Goal: Task Accomplishment & Management: Manage account settings

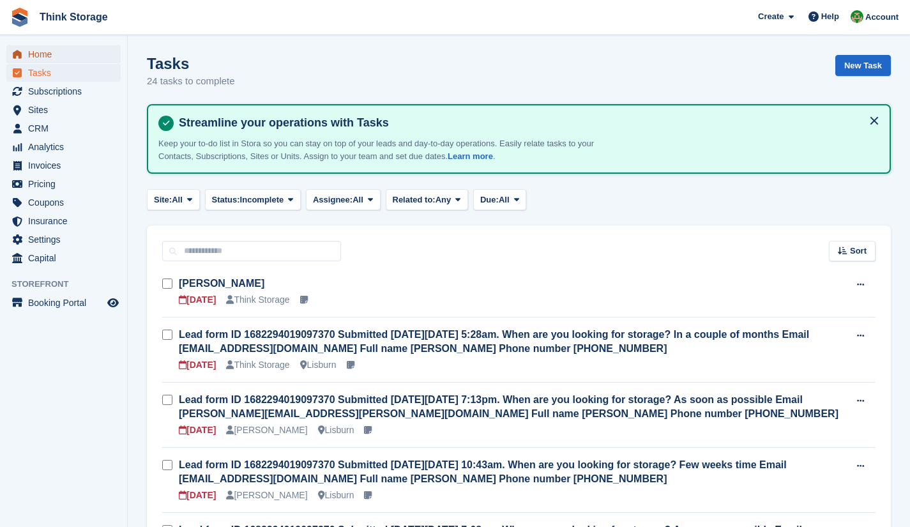
click at [48, 53] on span "Home" at bounding box center [66, 54] width 77 height 18
click at [226, 281] on link "[PERSON_NAME]" at bounding box center [222, 283] width 86 height 11
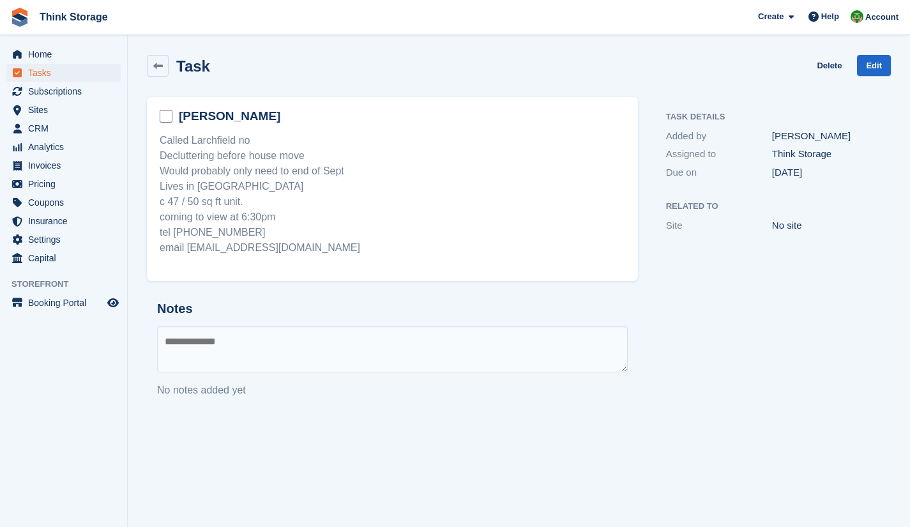
click at [206, 344] on textarea at bounding box center [392, 349] width 470 height 46
type textarea "**********"
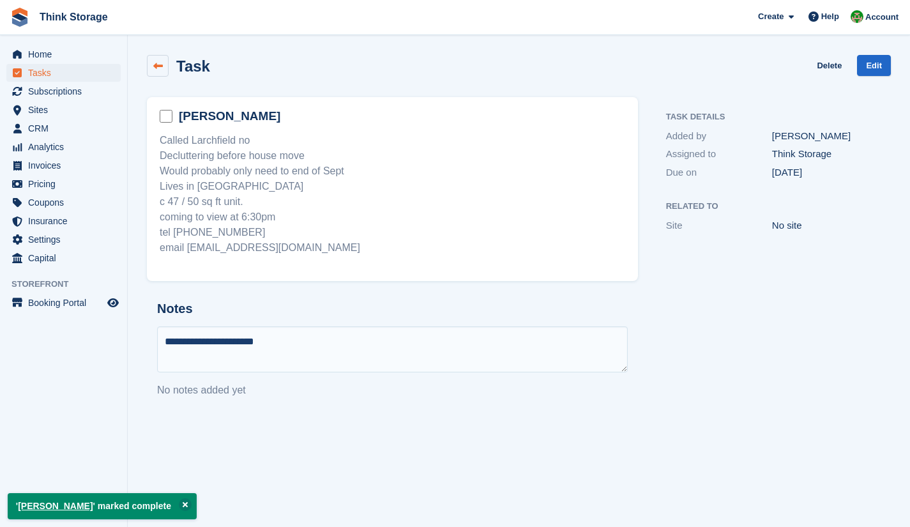
click at [160, 63] on icon at bounding box center [158, 66] width 10 height 10
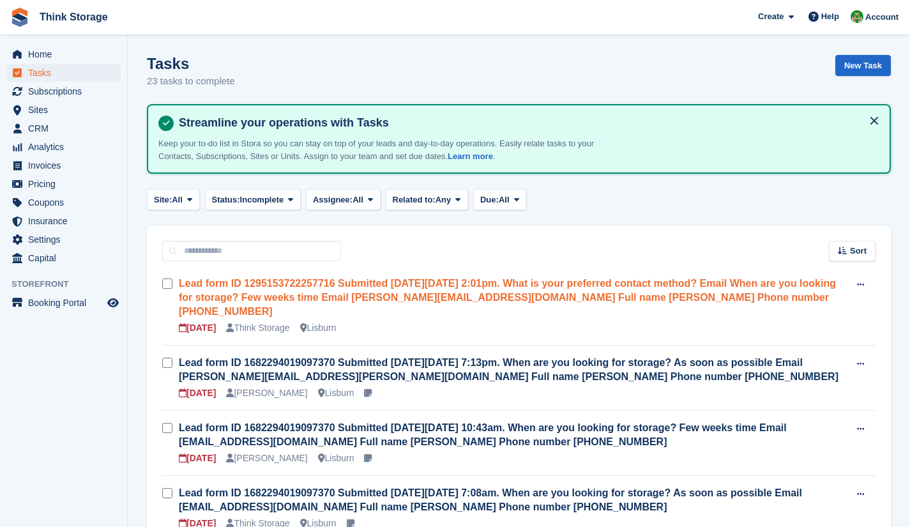
click at [362, 296] on link "Lead form ID 1295153722257716 Submitted [DATE][DATE] 2:01pm. What is your prefe…" at bounding box center [507, 297] width 657 height 39
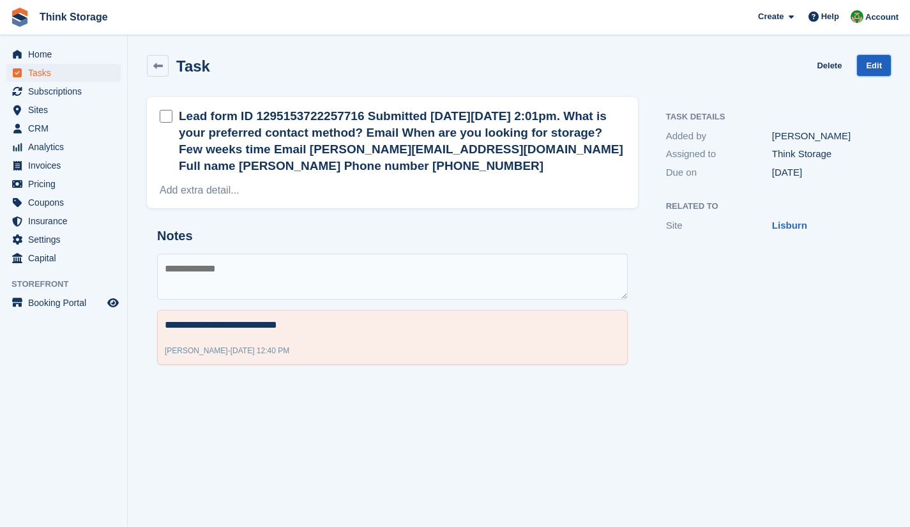
click at [872, 66] on link "Edit" at bounding box center [874, 65] width 34 height 21
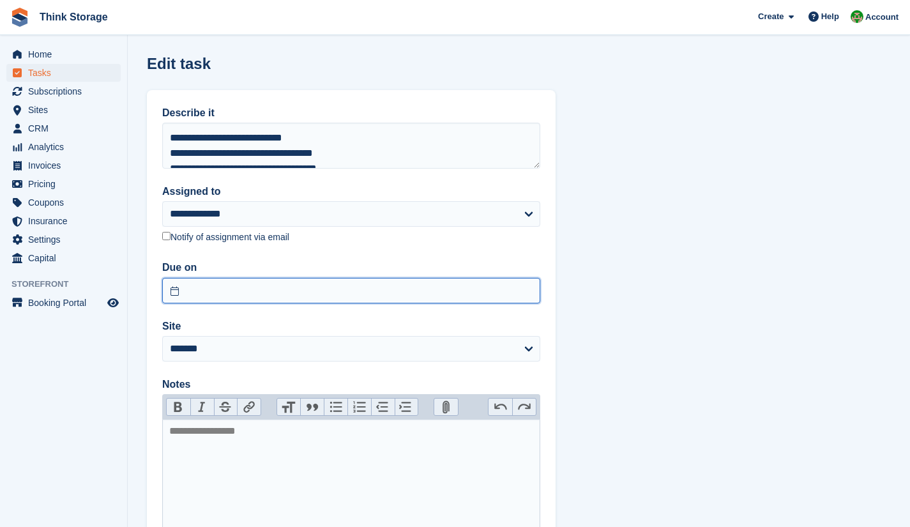
click at [243, 288] on input "text" at bounding box center [351, 291] width 378 height 26
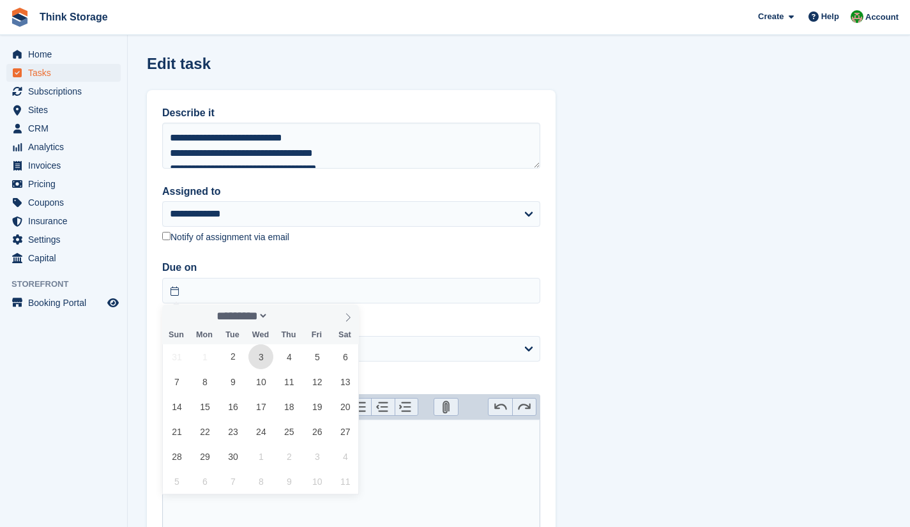
click at [257, 357] on span "3" at bounding box center [260, 356] width 25 height 25
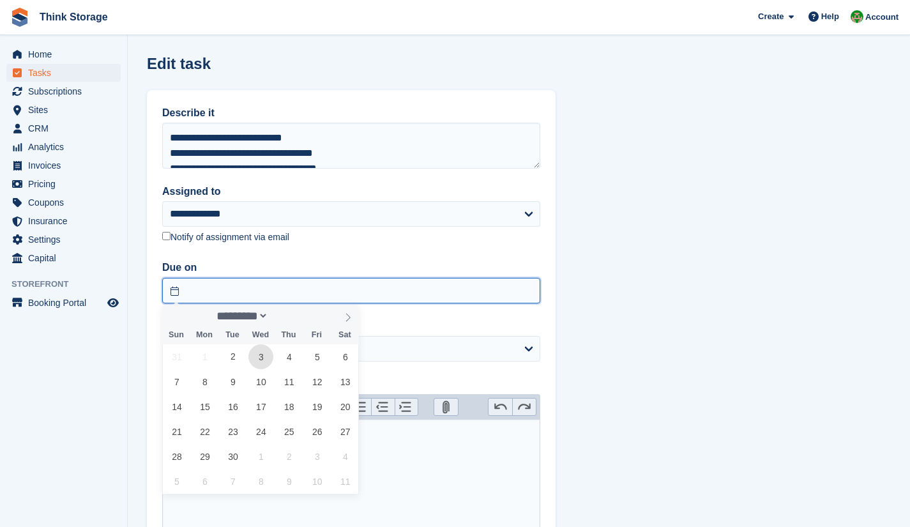
type input "**********"
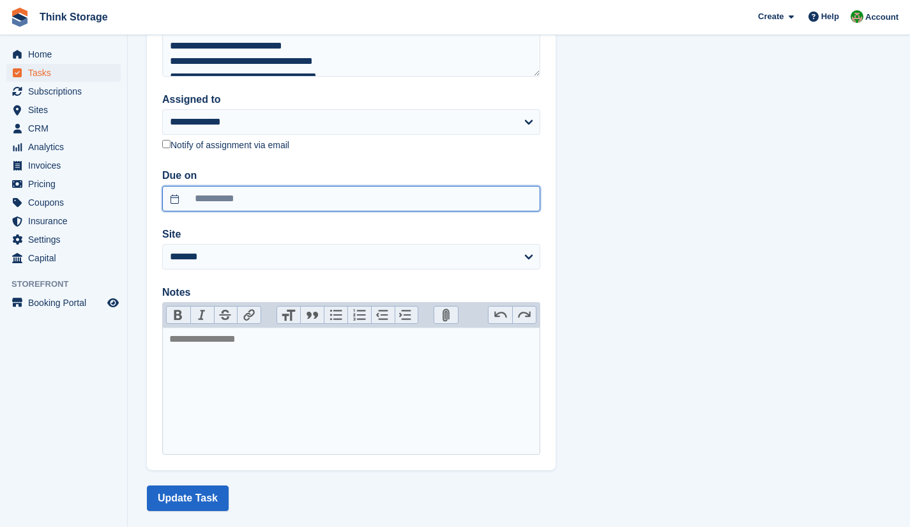
scroll to position [110, 0]
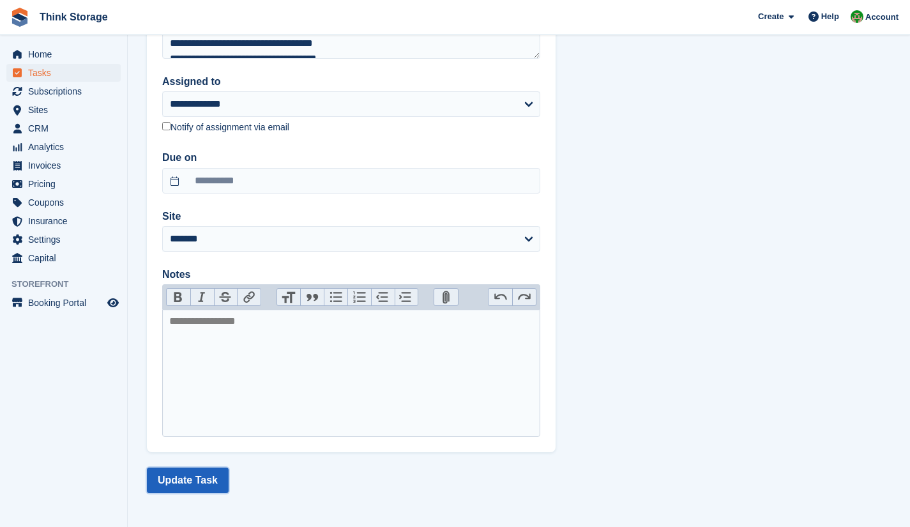
click at [187, 473] on button "Update Task" at bounding box center [188, 480] width 82 height 26
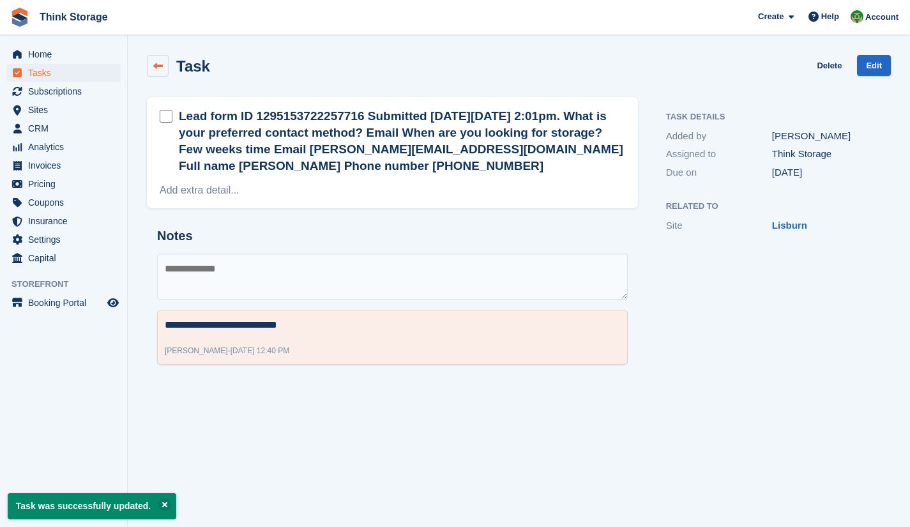
click at [157, 67] on icon at bounding box center [158, 66] width 10 height 10
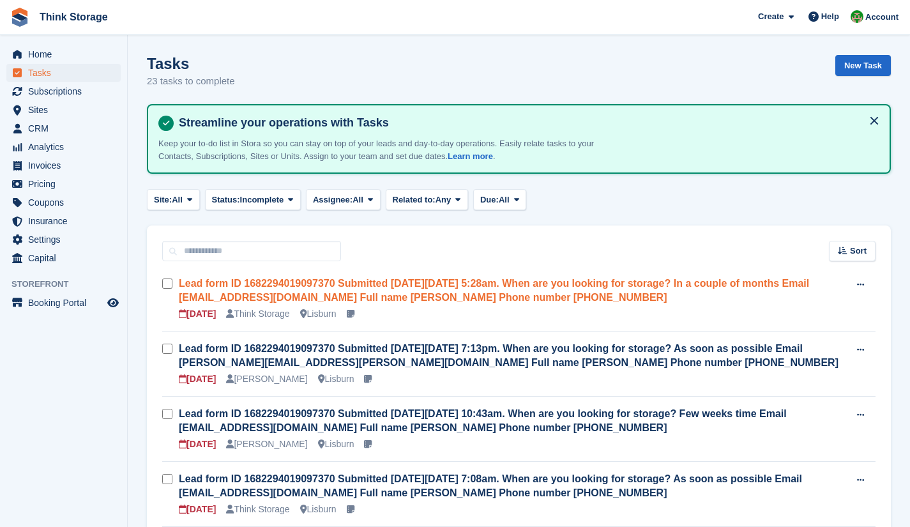
click at [351, 292] on link "Lead form ID 1682294019097370 Submitted [DATE][DATE] 5:28am. When are you looki…" at bounding box center [494, 290] width 630 height 25
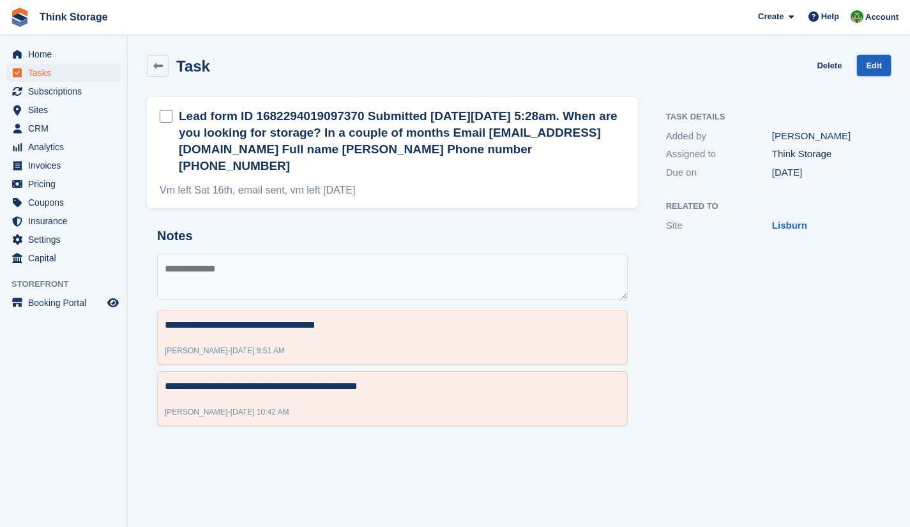
click at [880, 67] on link "Edit" at bounding box center [874, 65] width 34 height 21
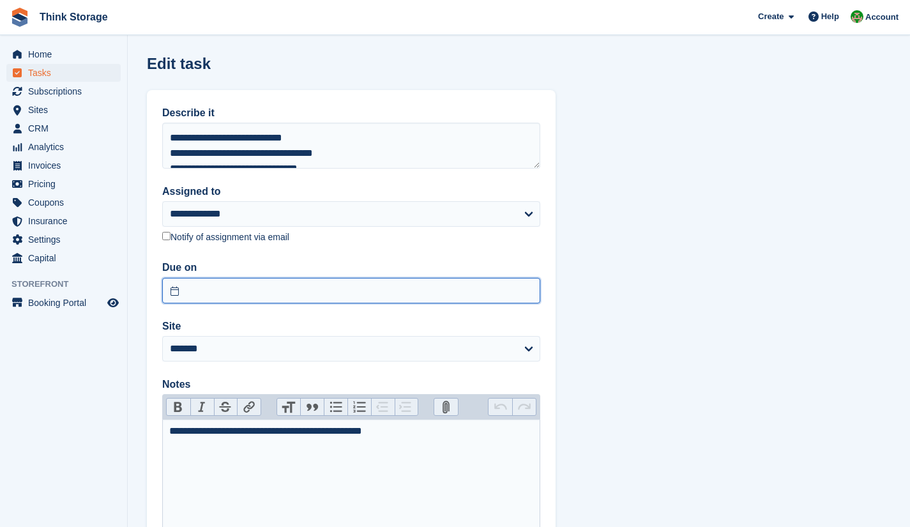
click at [269, 281] on input "text" at bounding box center [351, 291] width 378 height 26
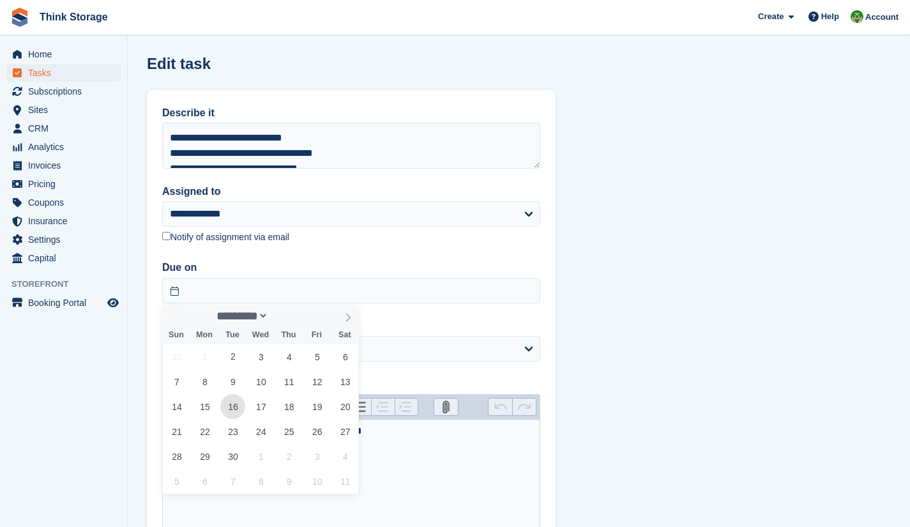
click at [235, 410] on span "16" at bounding box center [232, 406] width 25 height 25
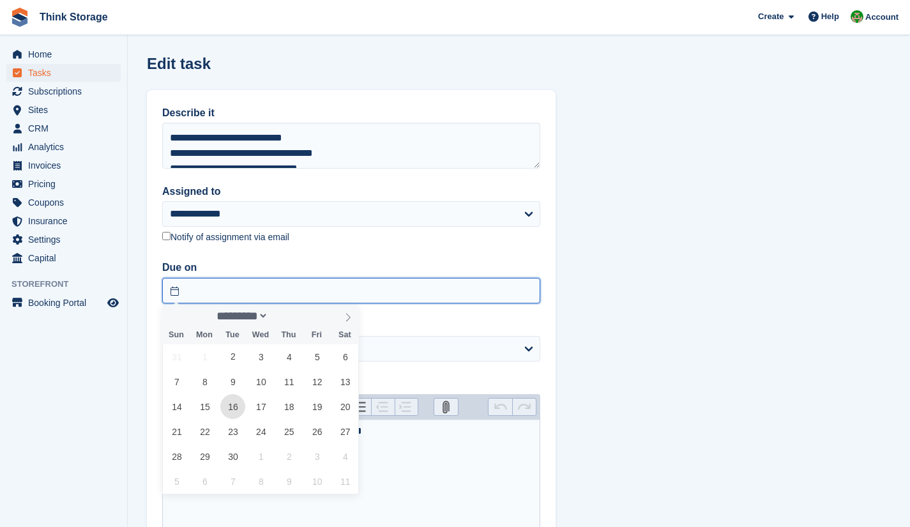
type input "**********"
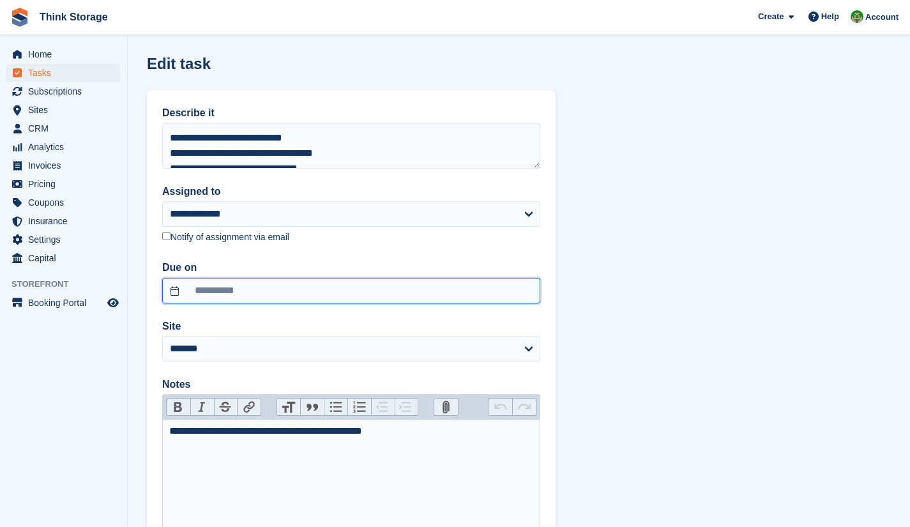
scroll to position [110, 0]
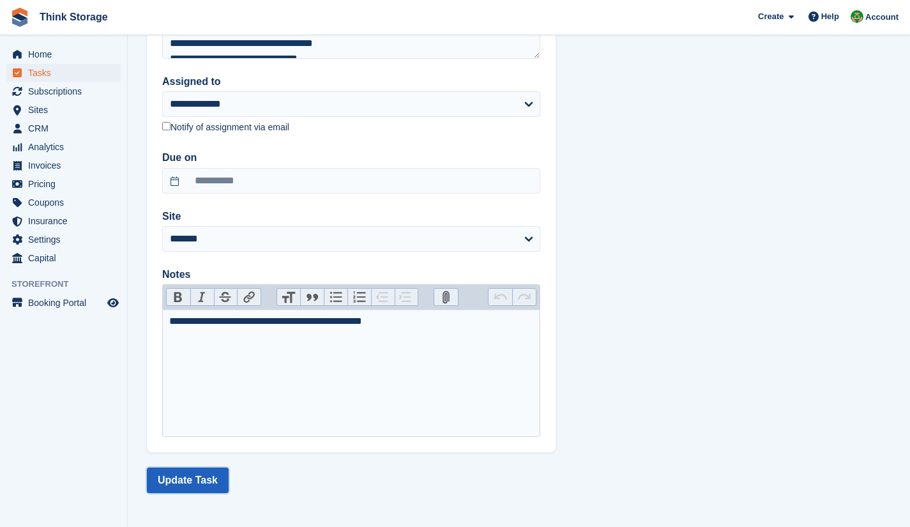
click at [199, 477] on button "Update Task" at bounding box center [188, 480] width 82 height 26
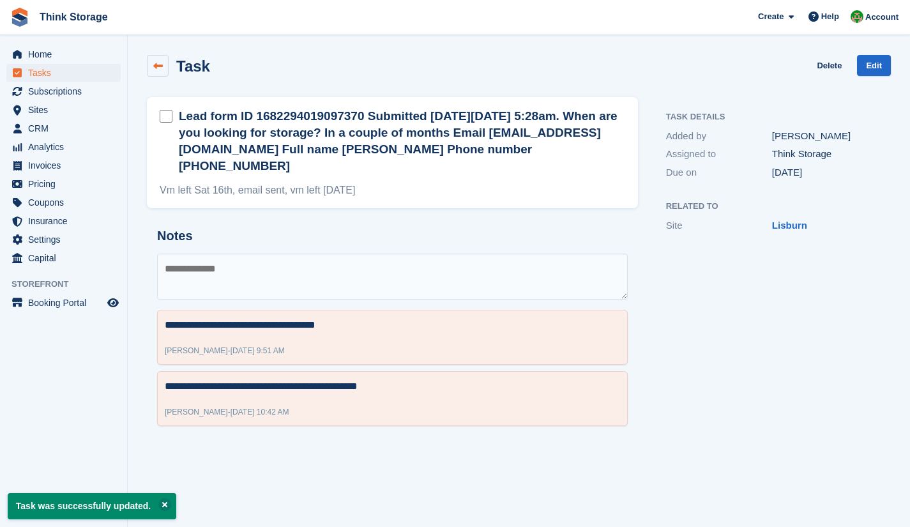
click at [158, 63] on icon at bounding box center [158, 66] width 10 height 10
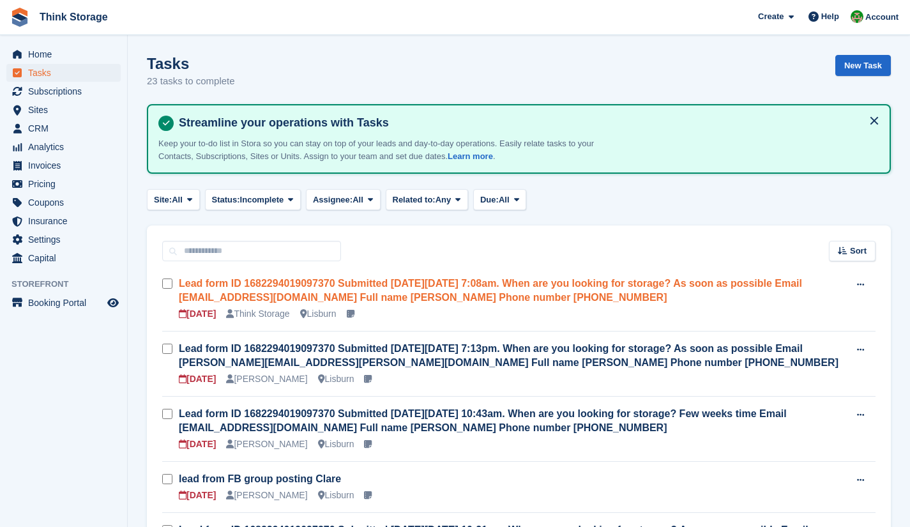
click at [387, 292] on link "Lead form ID 1682294019097370 Submitted [DATE][DATE] 7:08am. When are you looki…" at bounding box center [490, 290] width 623 height 25
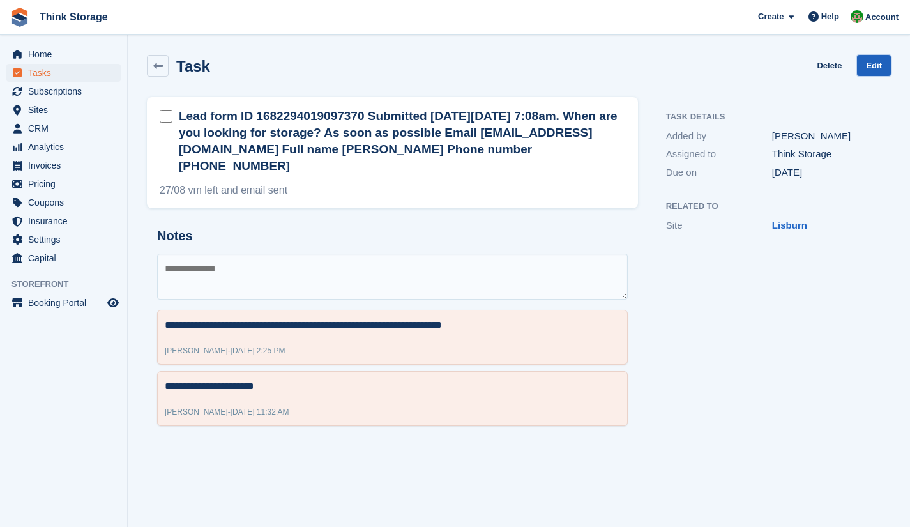
click at [873, 68] on link "Edit" at bounding box center [874, 65] width 34 height 21
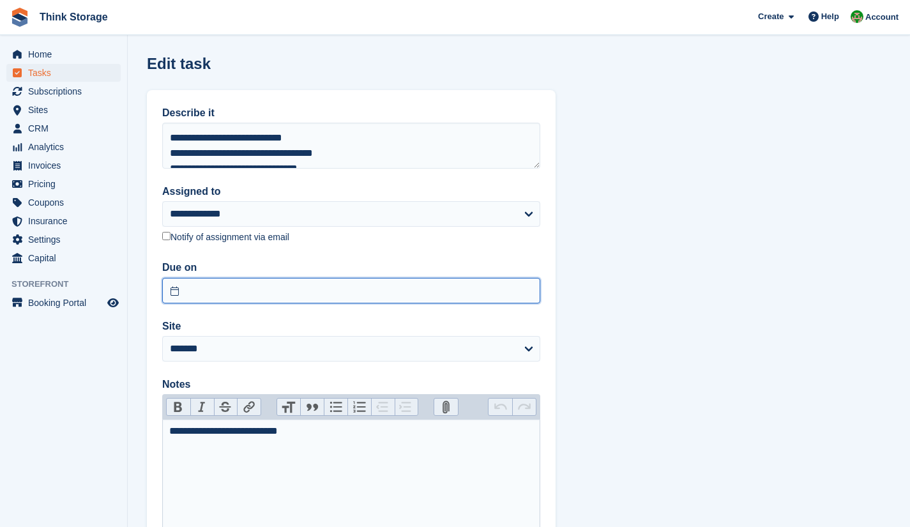
click at [186, 288] on input "text" at bounding box center [351, 291] width 378 height 26
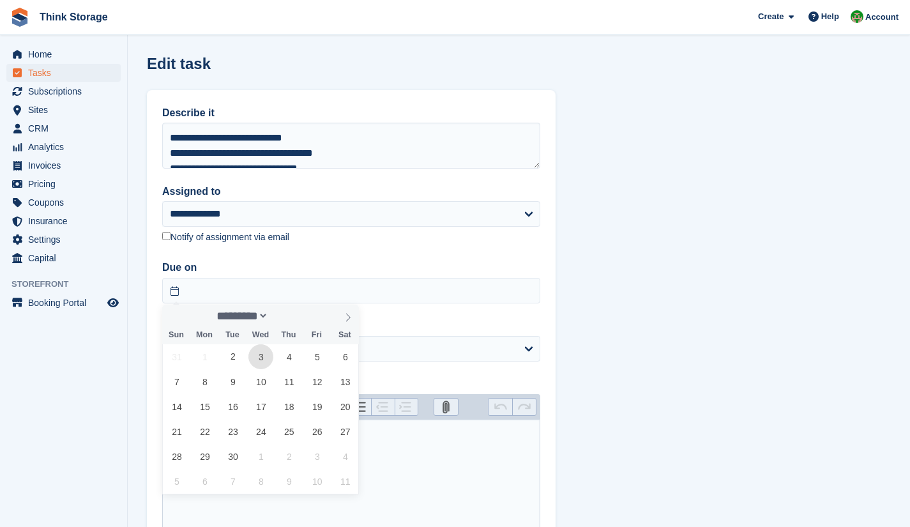
click at [264, 357] on span "3" at bounding box center [260, 356] width 25 height 25
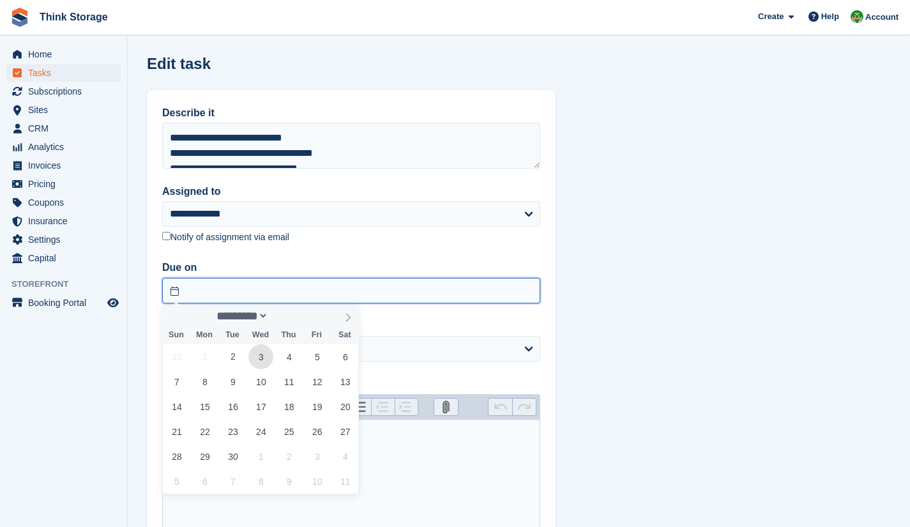
type input "**********"
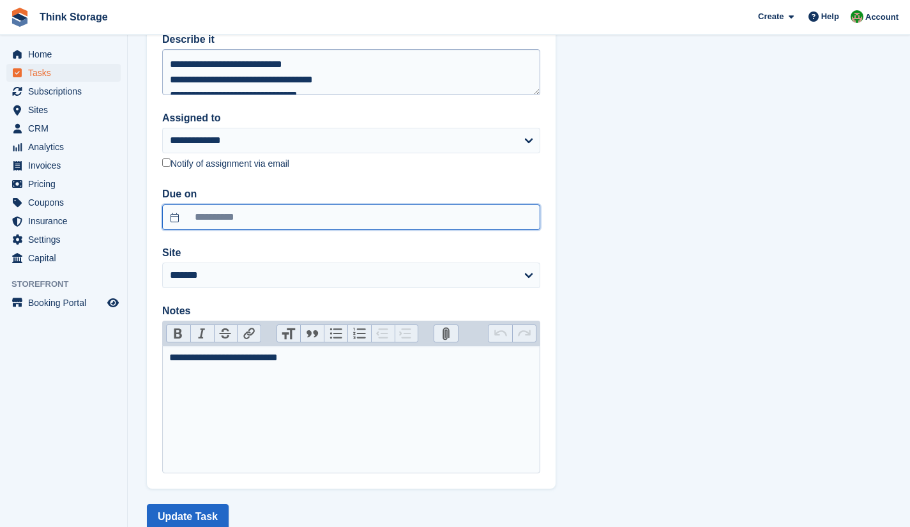
scroll to position [110, 0]
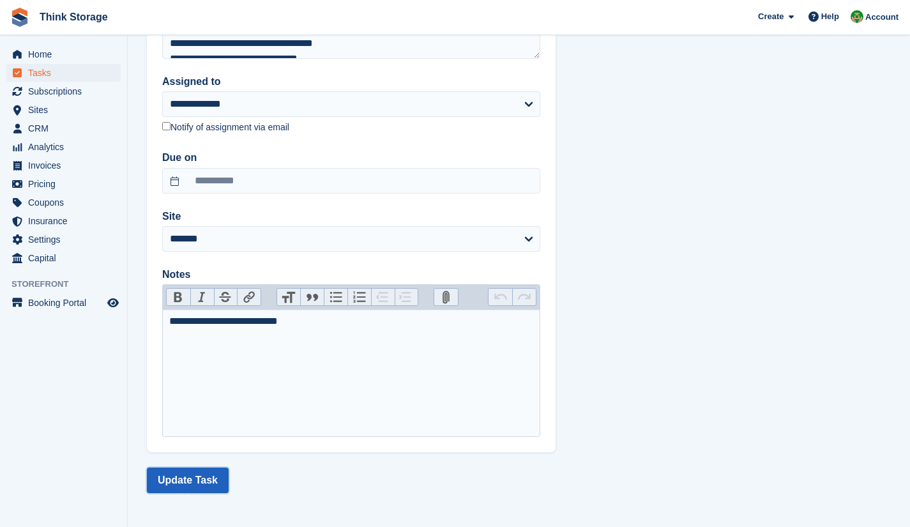
click at [204, 487] on button "Update Task" at bounding box center [188, 480] width 82 height 26
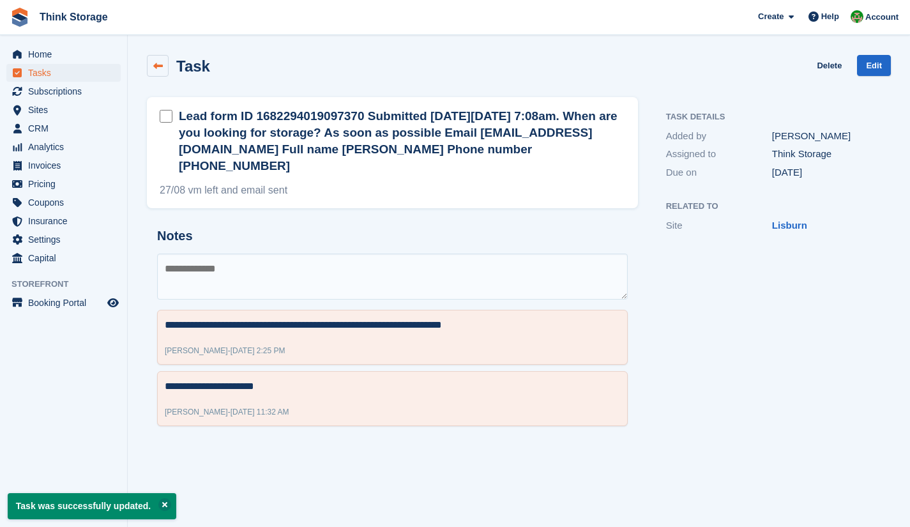
click at [160, 64] on icon at bounding box center [158, 66] width 10 height 10
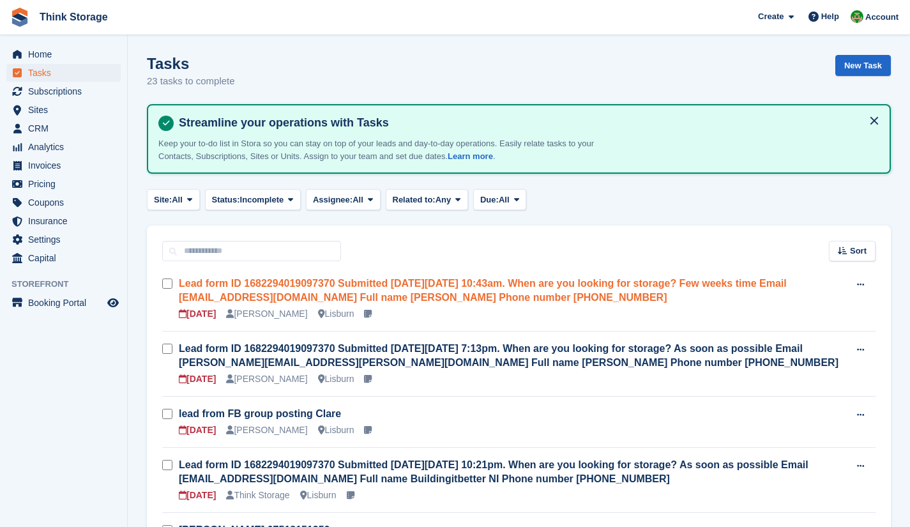
click at [384, 299] on link "Lead form ID 1682294019097370 Submitted [DATE][DATE] 10:43am. When are you look…" at bounding box center [483, 290] width 608 height 25
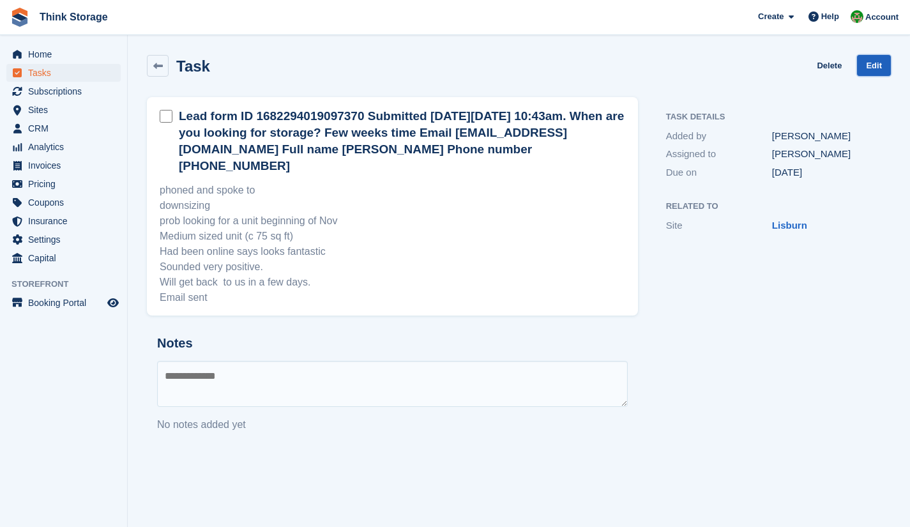
click at [876, 66] on link "Edit" at bounding box center [874, 65] width 34 height 21
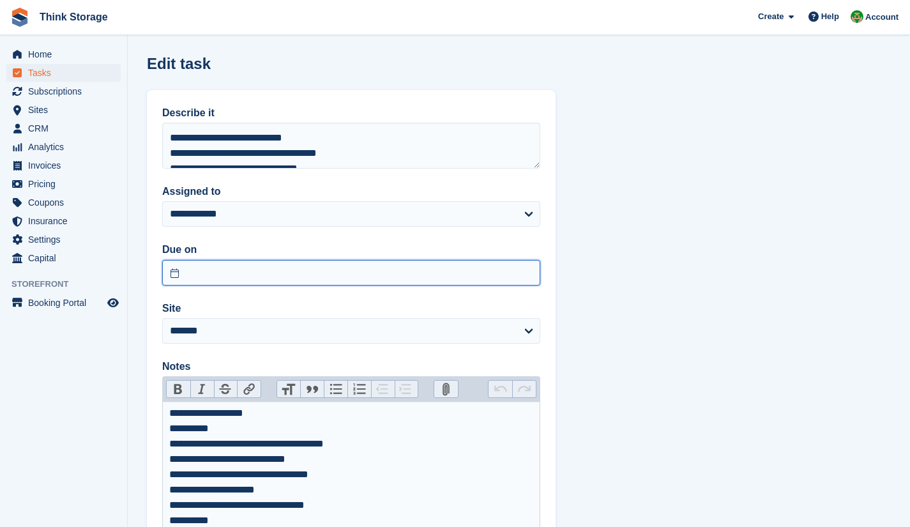
click at [249, 271] on input "text" at bounding box center [351, 273] width 378 height 26
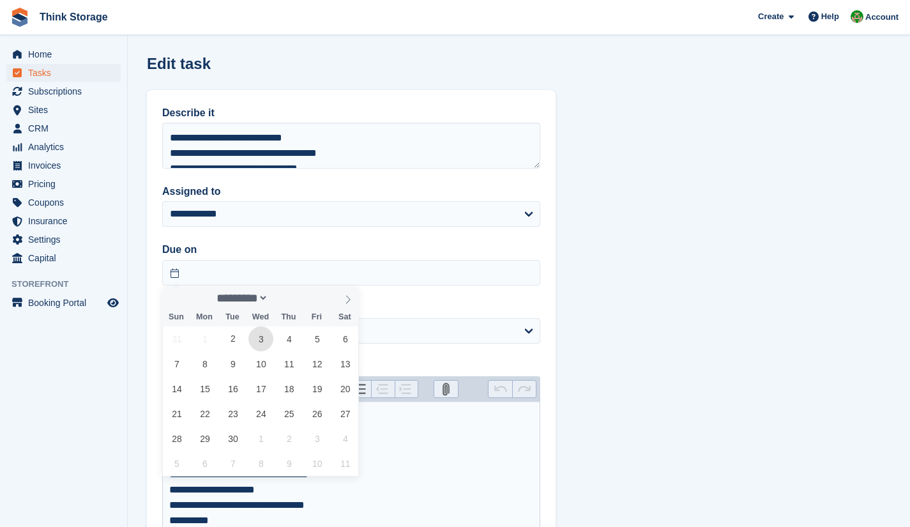
click at [255, 340] on span "3" at bounding box center [260, 338] width 25 height 25
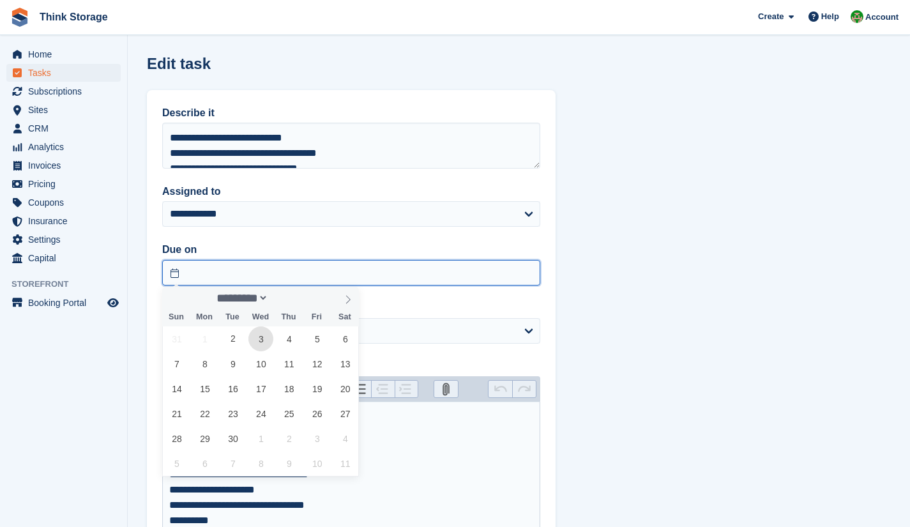
type input "**********"
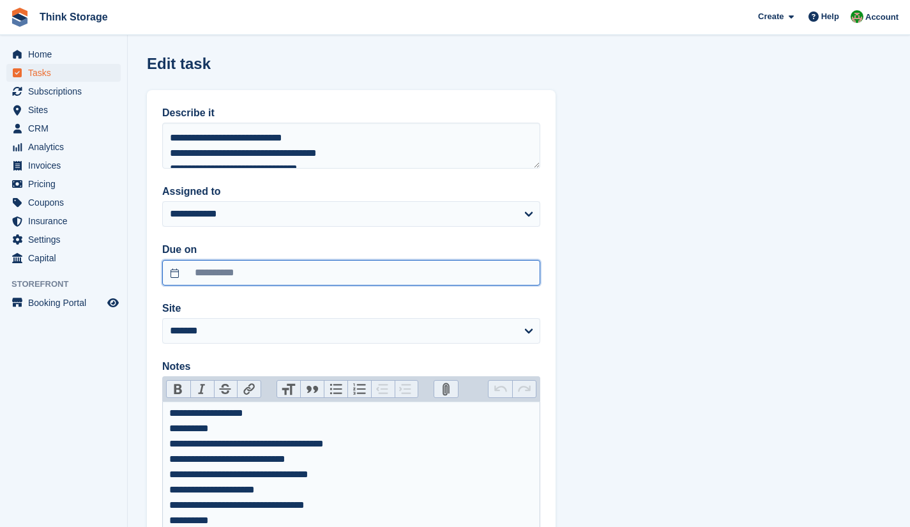
scroll to position [96, 0]
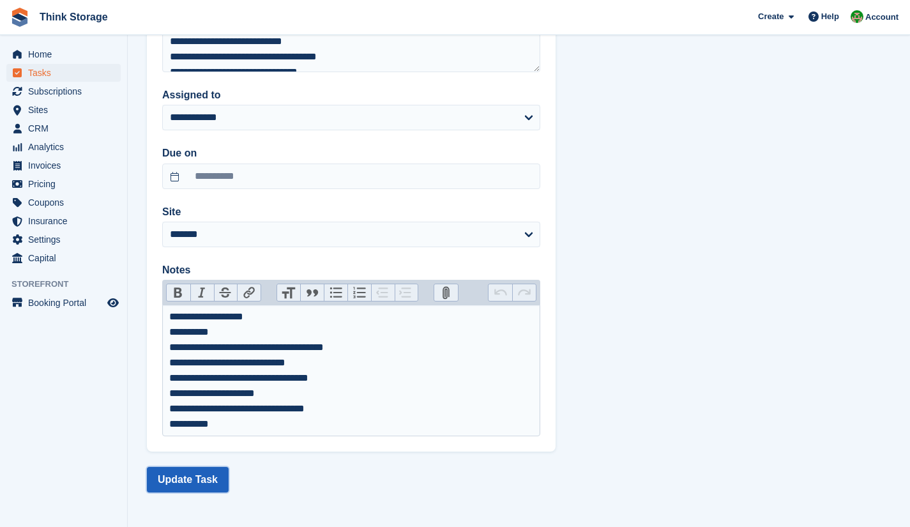
click at [185, 486] on button "Update Task" at bounding box center [188, 480] width 82 height 26
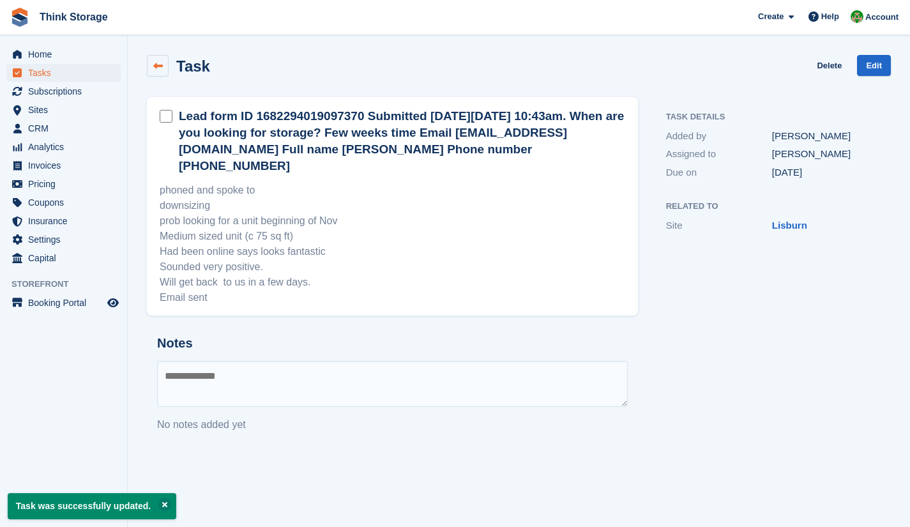
click at [158, 65] on icon at bounding box center [158, 66] width 10 height 10
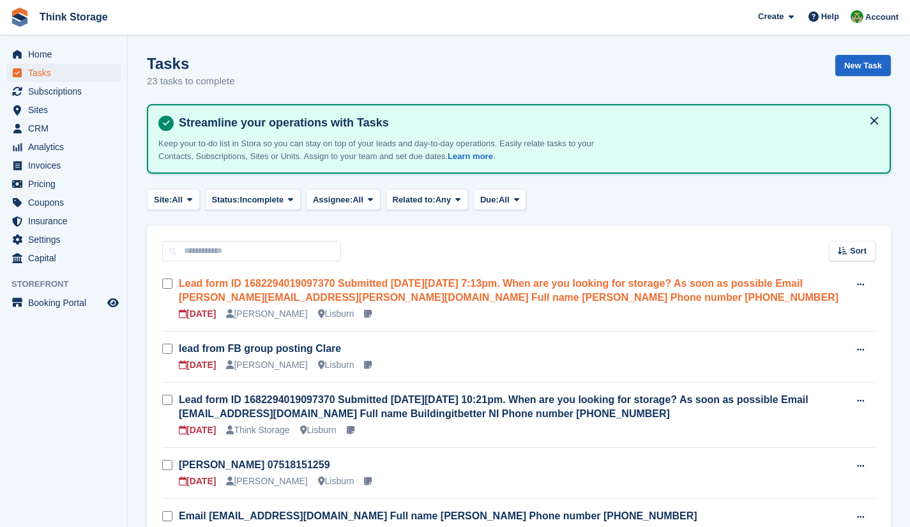
click at [376, 292] on link "Lead form ID 1682294019097370 Submitted [DATE][DATE] 7:13pm. When are you looki…" at bounding box center [508, 290] width 659 height 25
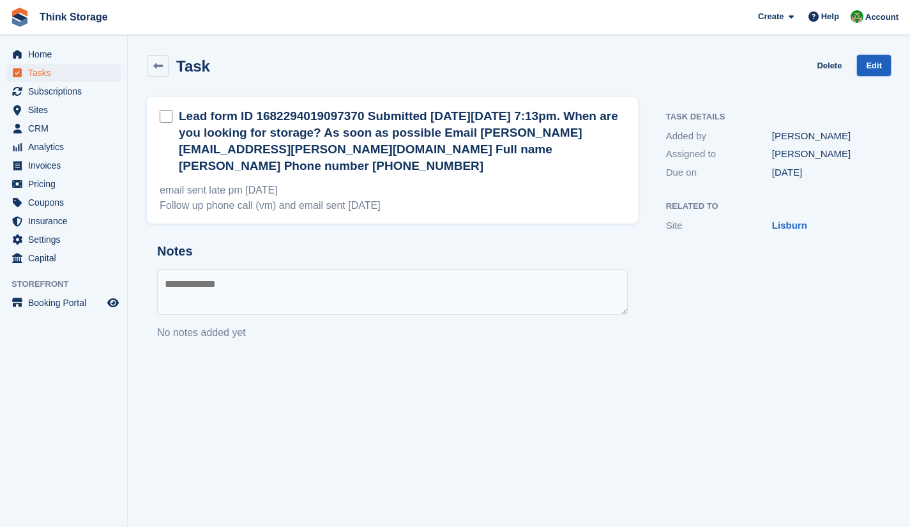
click at [871, 68] on link "Edit" at bounding box center [874, 65] width 34 height 21
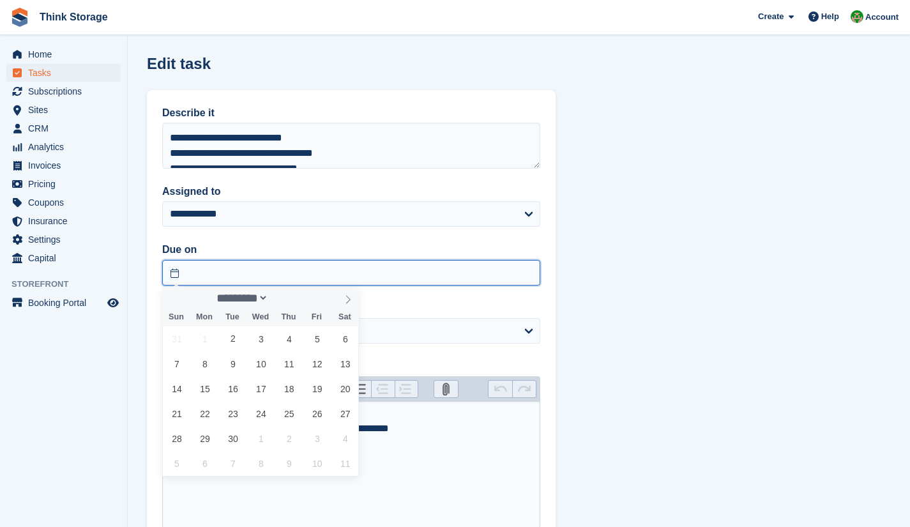
click at [230, 281] on input "text" at bounding box center [351, 273] width 378 height 26
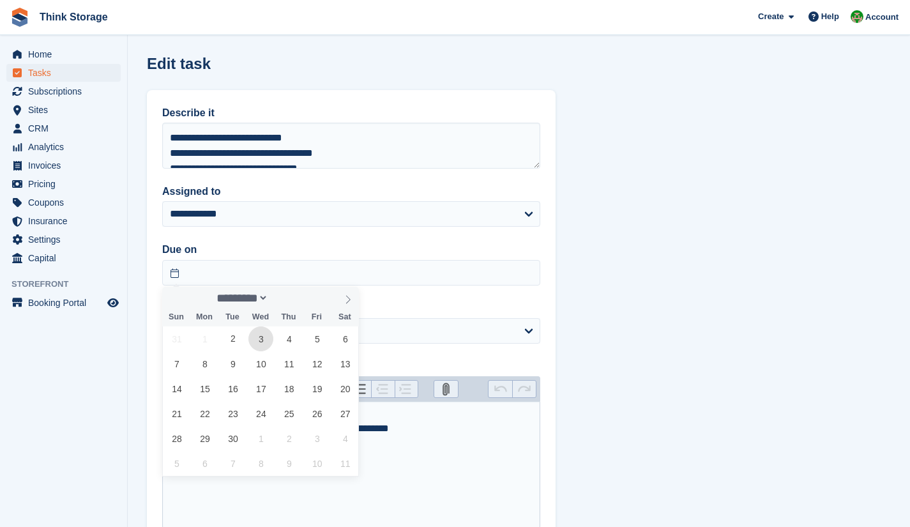
click at [253, 340] on span "3" at bounding box center [260, 338] width 25 height 25
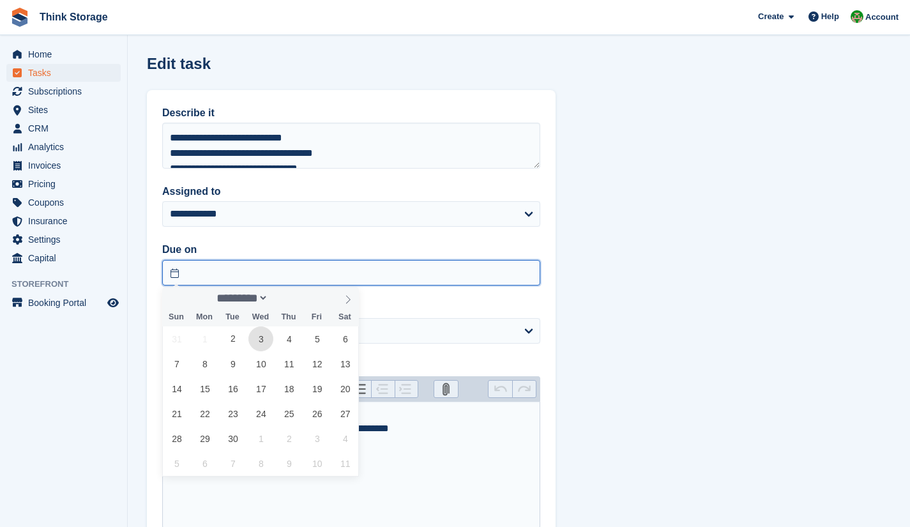
type input "**********"
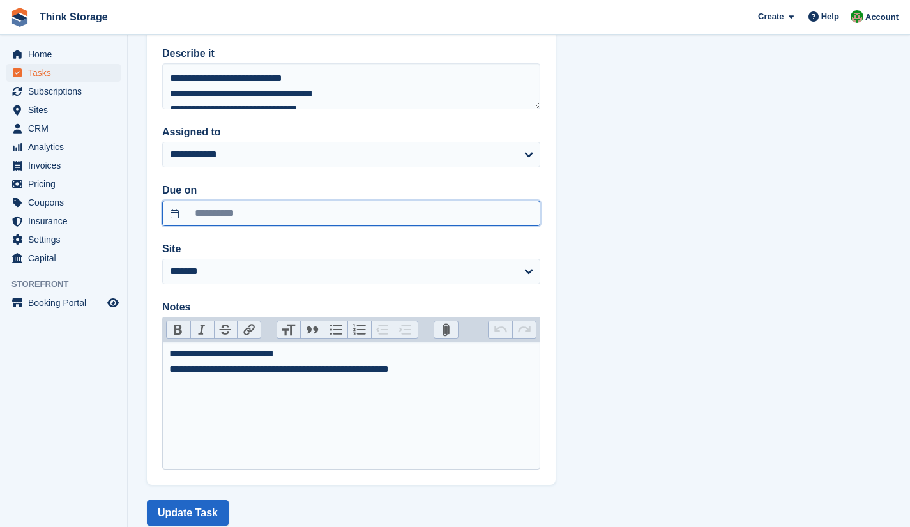
scroll to position [92, 0]
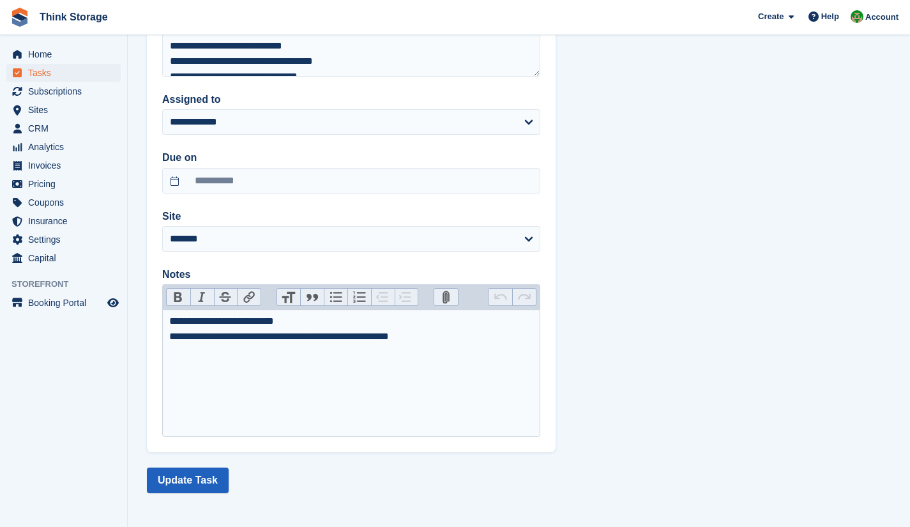
click at [187, 486] on button "Update Task" at bounding box center [188, 480] width 82 height 26
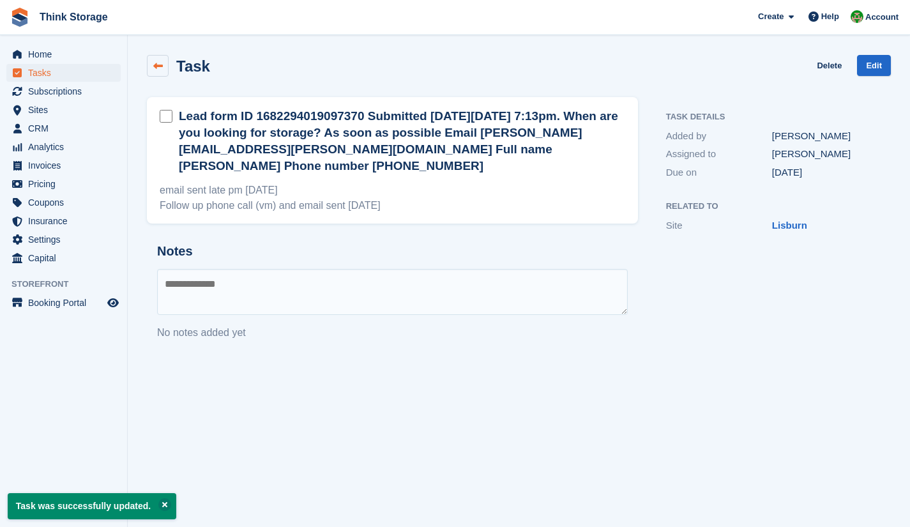
click at [158, 65] on icon at bounding box center [158, 66] width 10 height 10
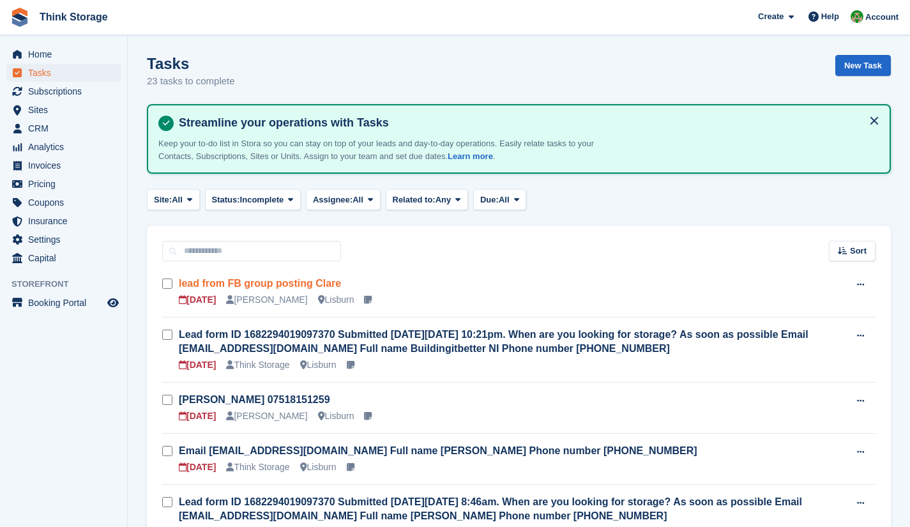
click at [287, 283] on link "lead from FB group posting Clare" at bounding box center [260, 283] width 162 height 11
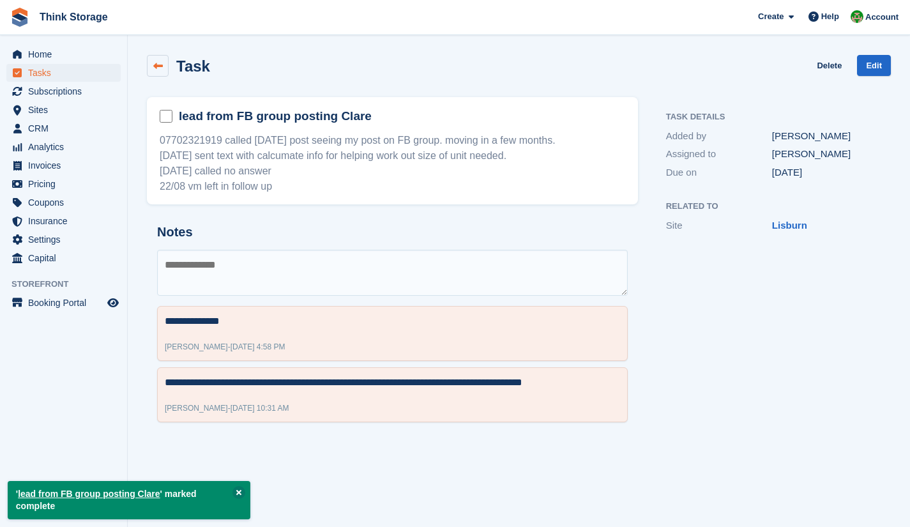
click at [154, 61] on icon at bounding box center [158, 66] width 10 height 10
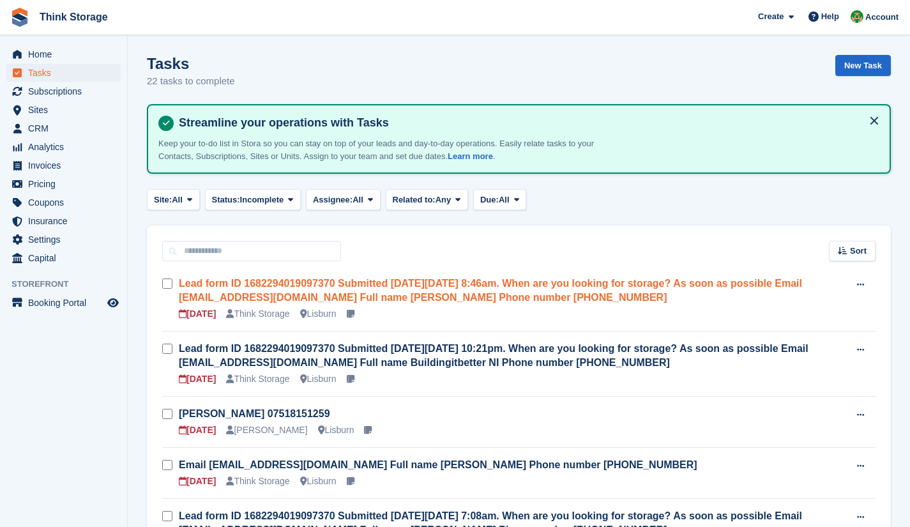
click at [356, 288] on link "Lead form ID 1682294019097370 Submitted [DATE][DATE] 8:46am. When are you looki…" at bounding box center [490, 290] width 623 height 25
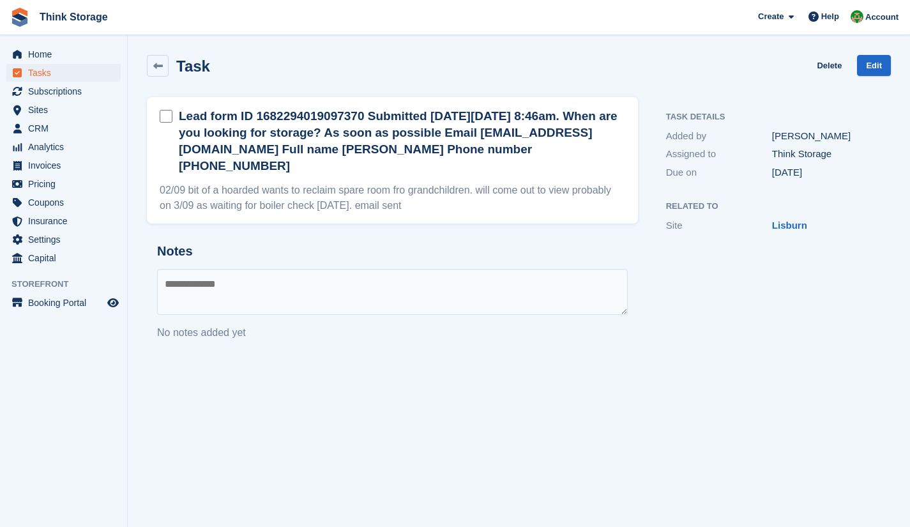
click at [207, 269] on textarea at bounding box center [392, 292] width 470 height 46
type textarea "**********"
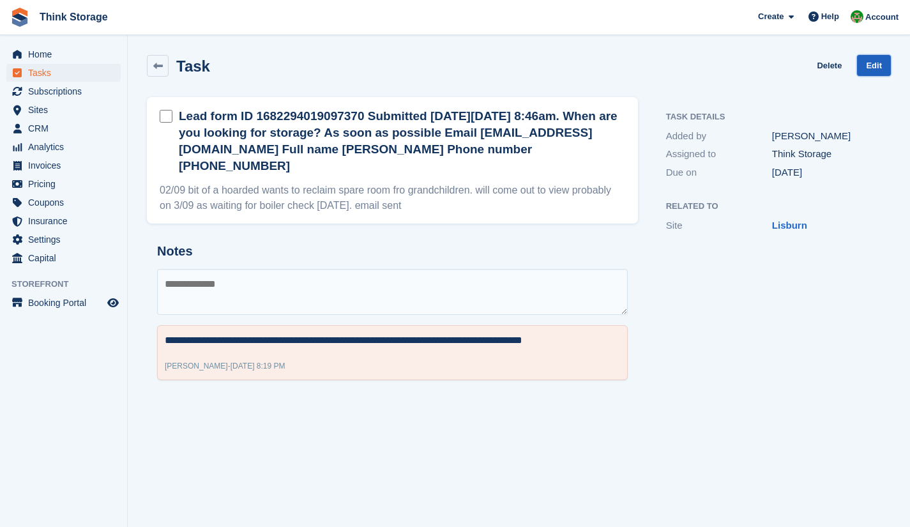
click at [875, 63] on link "Edit" at bounding box center [874, 65] width 34 height 21
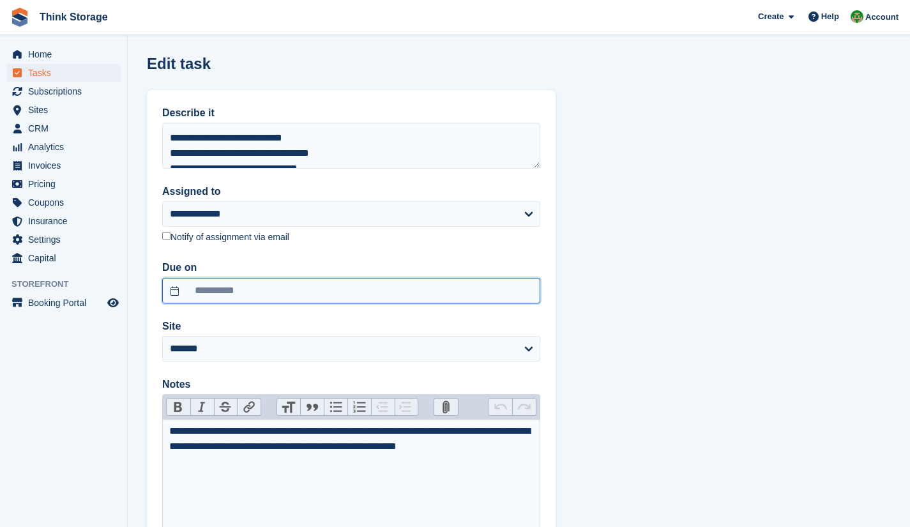
click at [250, 289] on input "**********" at bounding box center [351, 291] width 378 height 26
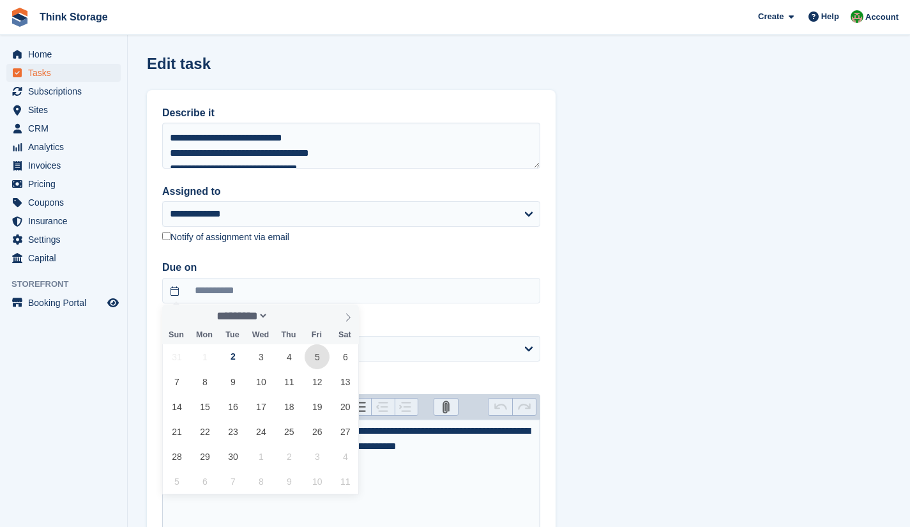
click at [318, 357] on span "5" at bounding box center [316, 356] width 25 height 25
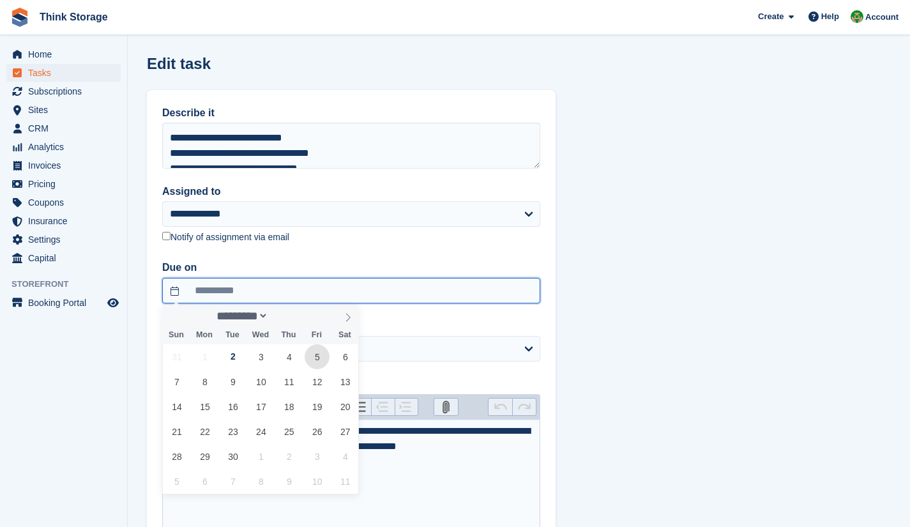
type input "**********"
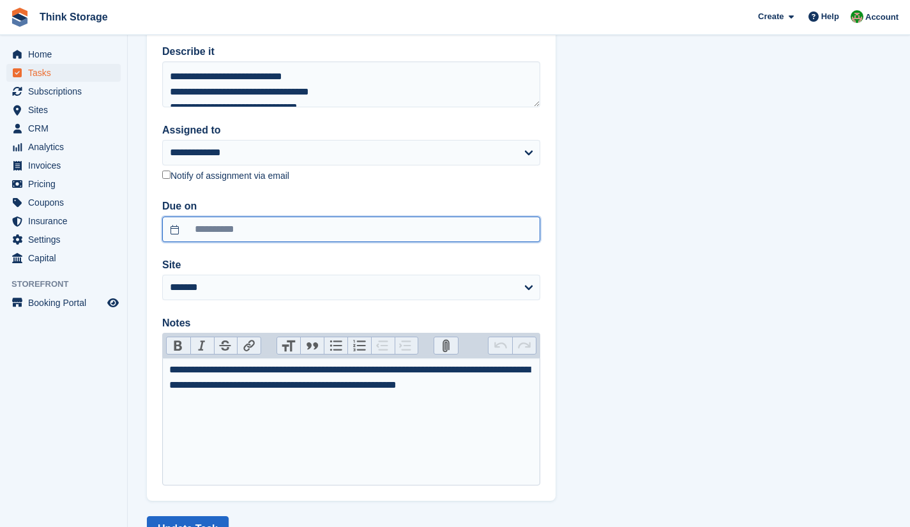
scroll to position [110, 0]
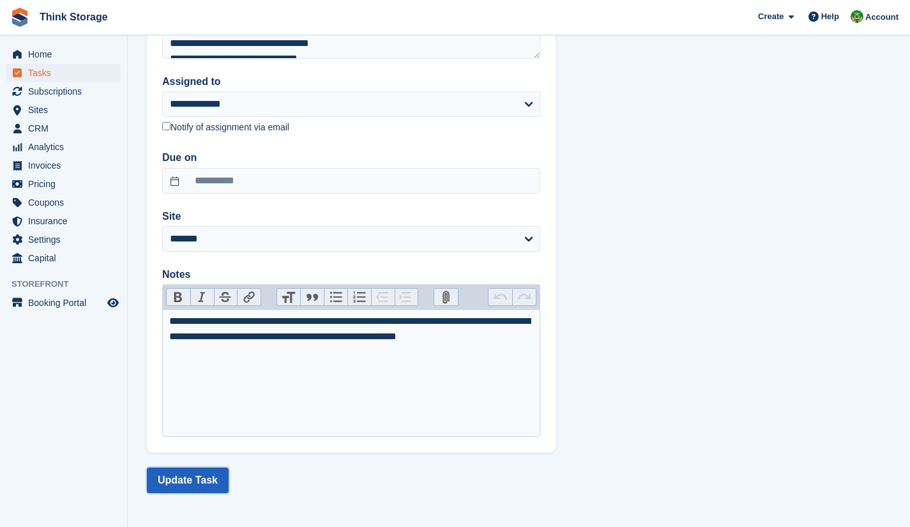
click at [197, 483] on button "Update Task" at bounding box center [188, 480] width 82 height 26
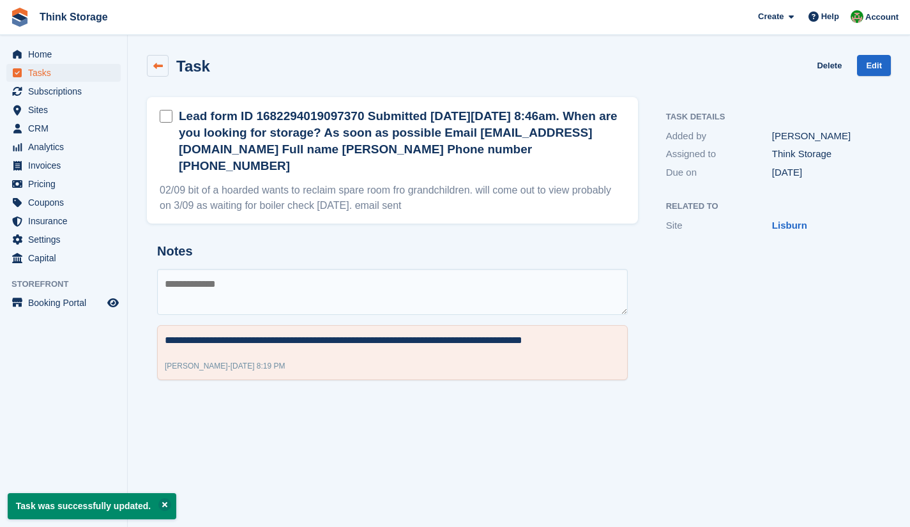
click at [151, 66] on link at bounding box center [158, 66] width 22 height 22
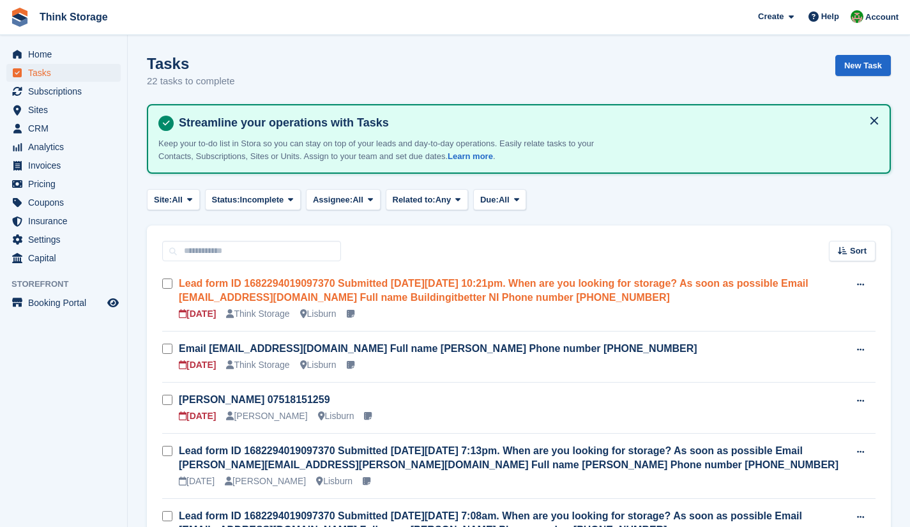
click at [320, 284] on link "Lead form ID 1682294019097370 Submitted [DATE][DATE] 10:21pm. When are you look…" at bounding box center [493, 290] width 629 height 25
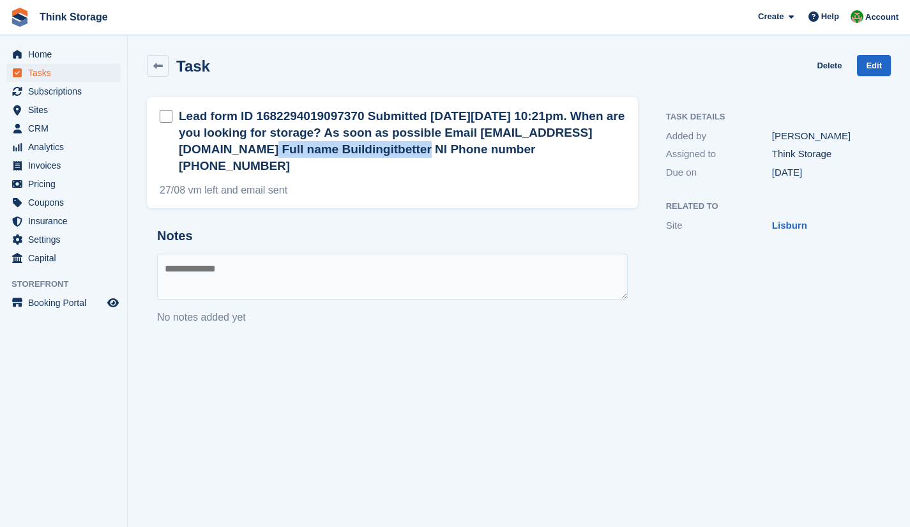
drag, startPoint x: 334, startPoint y: 151, endPoint x: 179, endPoint y: 152, distance: 155.7
click at [179, 152] on h2 "Lead form ID 1682294019097370 Submitted [DATE][DATE] 10:21pm. When are you look…" at bounding box center [402, 141] width 446 height 66
copy h2 "[EMAIL_ADDRESS][DOMAIN_NAME]"
click at [159, 63] on icon at bounding box center [158, 66] width 10 height 10
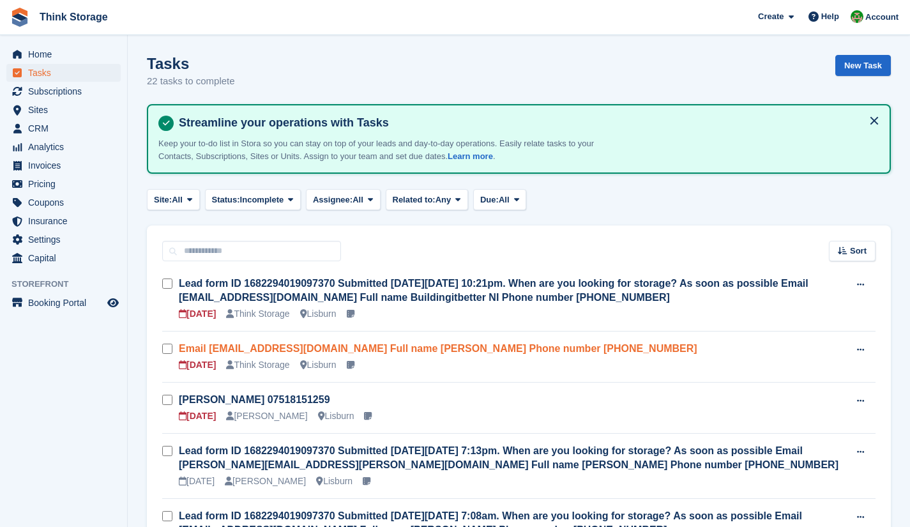
click at [338, 348] on link "Email [EMAIL_ADDRESS][DOMAIN_NAME] Full name [PERSON_NAME] Phone number [PHONE_…" at bounding box center [438, 348] width 518 height 11
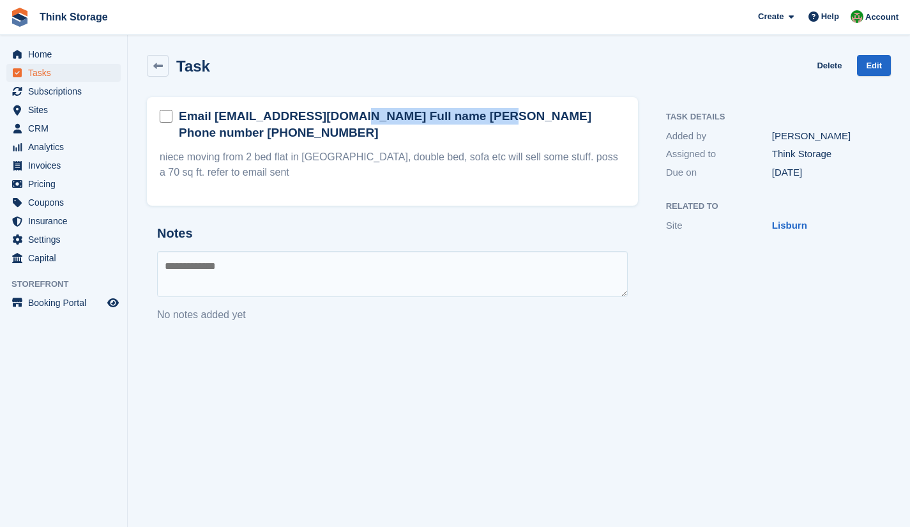
drag, startPoint x: 350, startPoint y: 118, endPoint x: 213, endPoint y: 119, distance: 137.2
click at [213, 119] on h2 "Email [EMAIL_ADDRESS][DOMAIN_NAME] Full name [PERSON_NAME] Phone number [PHONE_…" at bounding box center [402, 124] width 446 height 33
copy h2 "[EMAIL_ADDRESS][DOMAIN_NAME]"
click at [874, 65] on link "Edit" at bounding box center [874, 65] width 34 height 21
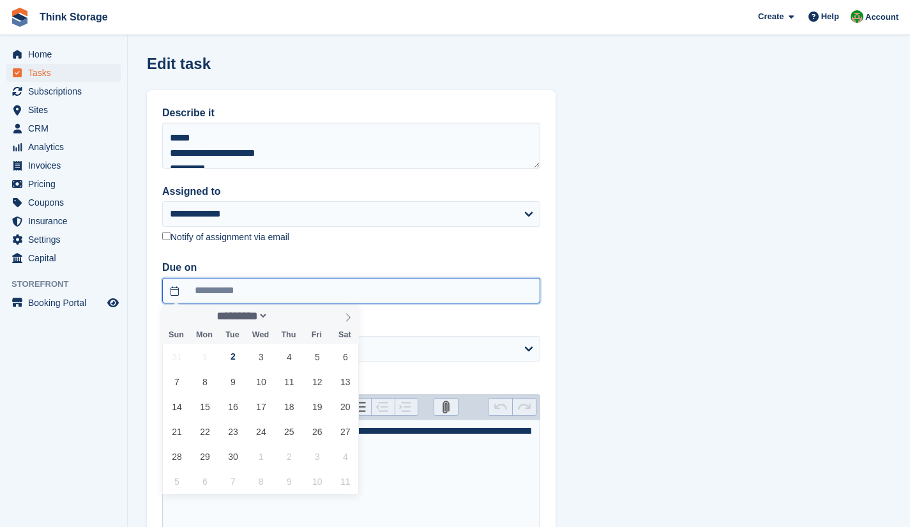
click at [247, 290] on input "**********" at bounding box center [351, 291] width 378 height 26
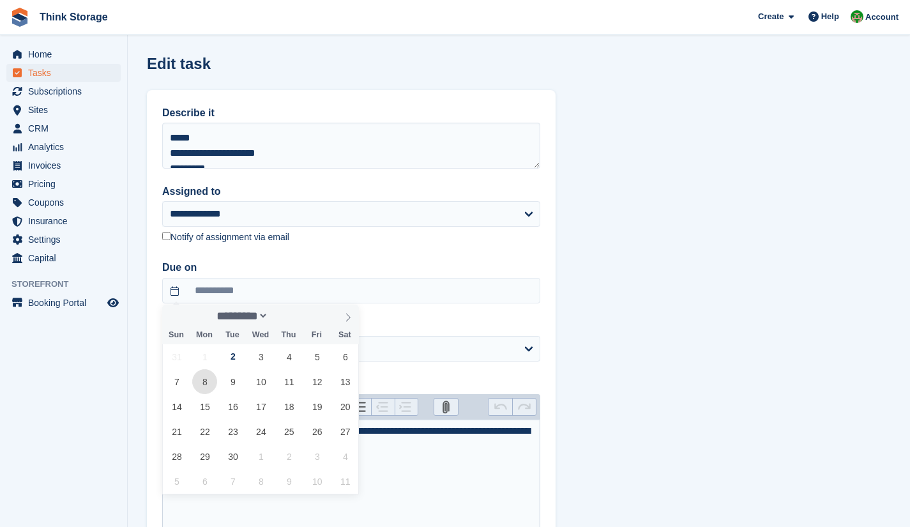
click at [211, 380] on span "8" at bounding box center [204, 381] width 25 height 25
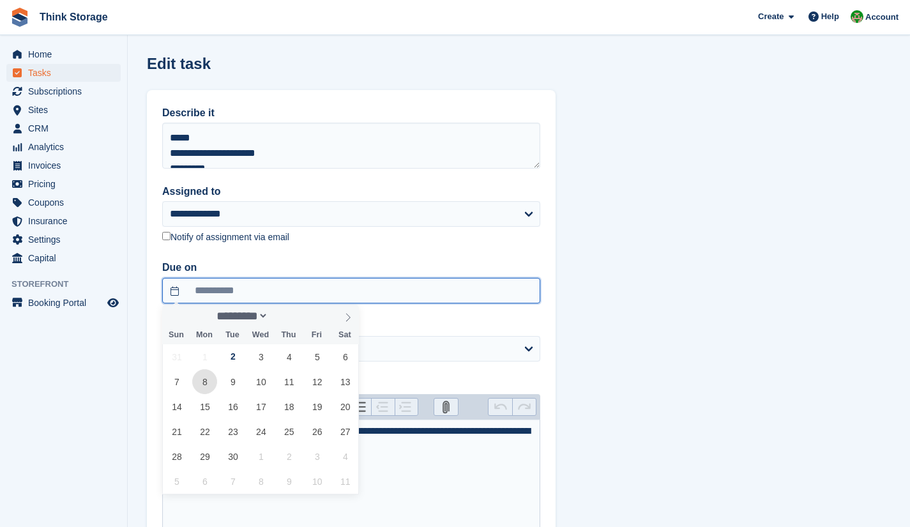
type input "**********"
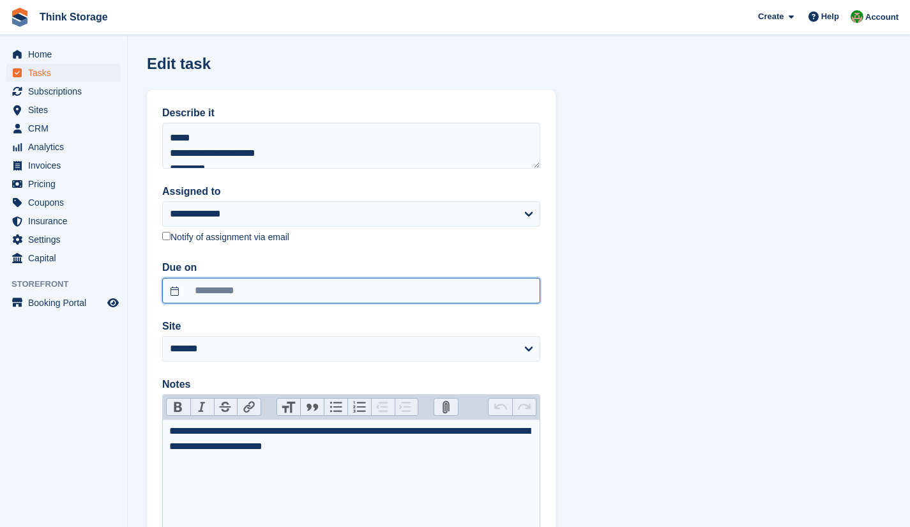
scroll to position [110, 0]
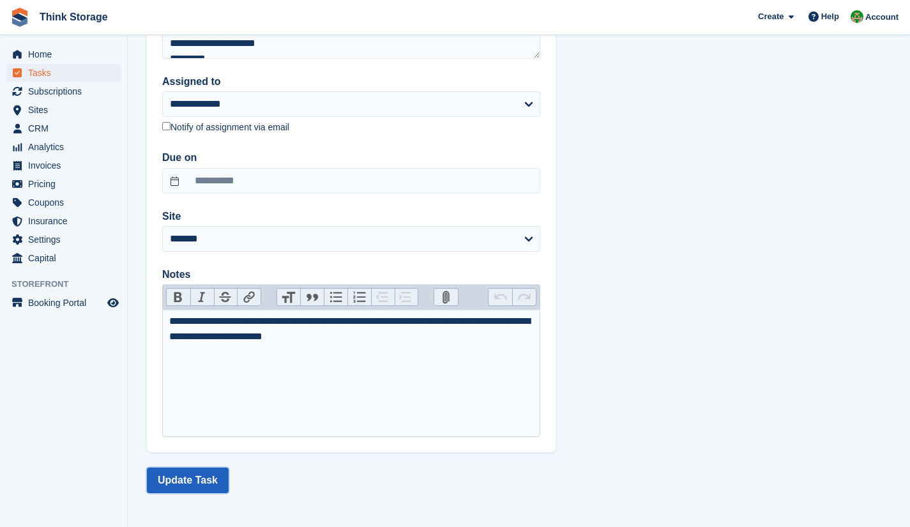
click at [199, 485] on button "Update Task" at bounding box center [188, 480] width 82 height 26
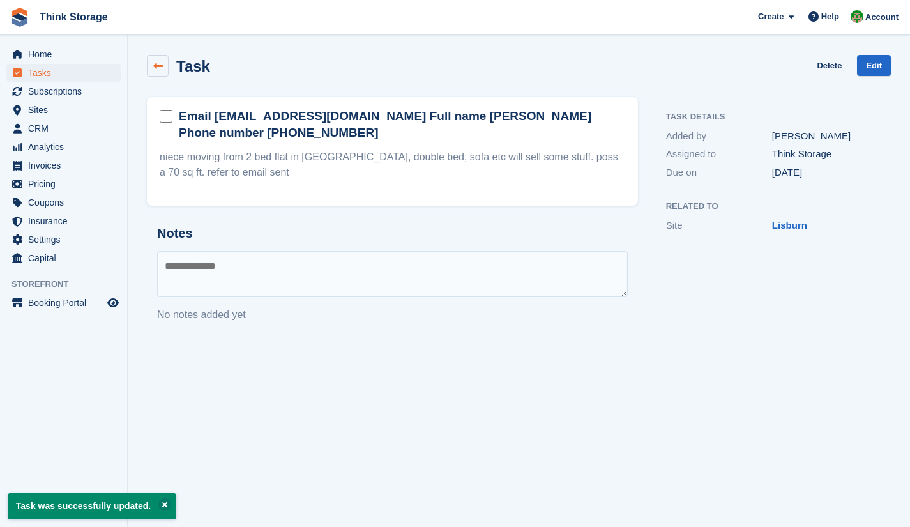
click at [157, 64] on icon at bounding box center [158, 66] width 10 height 10
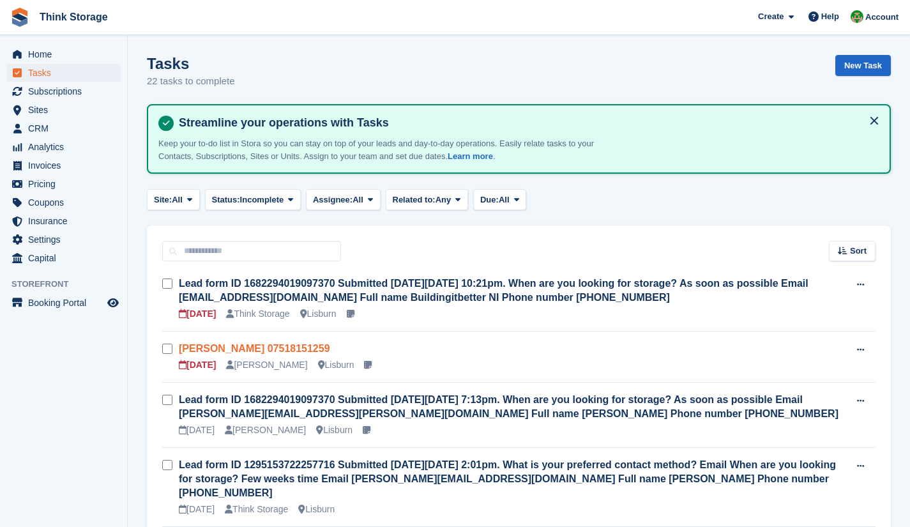
click at [246, 348] on link "[PERSON_NAME] 07518151259" at bounding box center [254, 348] width 151 height 11
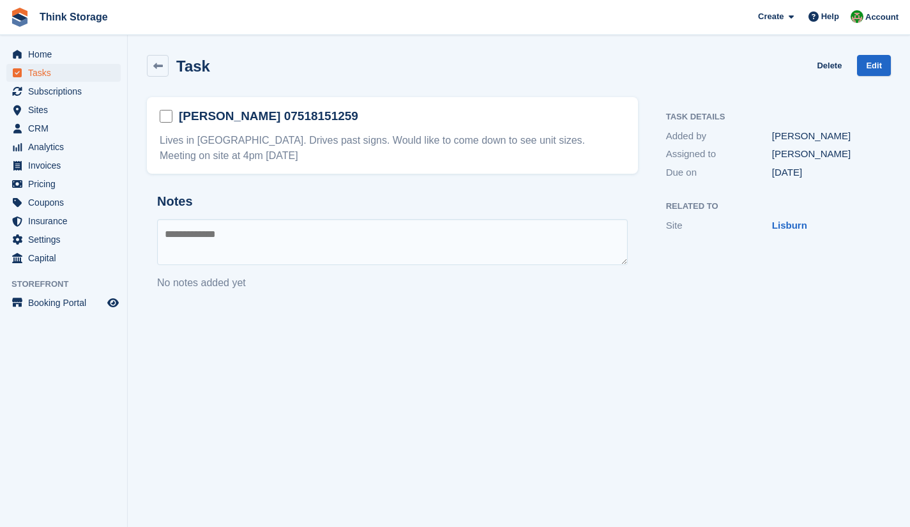
click at [296, 231] on textarea at bounding box center [392, 242] width 470 height 46
type textarea "*******"
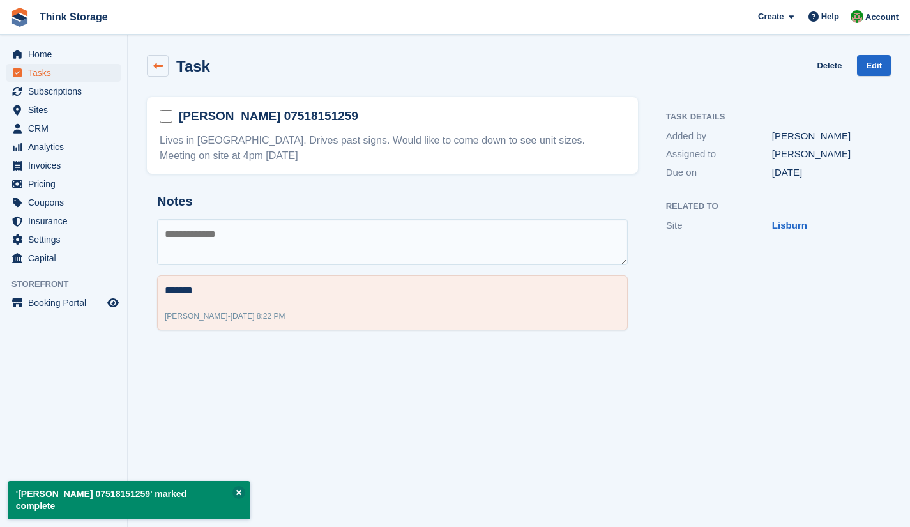
click at [156, 64] on icon at bounding box center [158, 66] width 10 height 10
